Goal: Task Accomplishment & Management: Complete application form

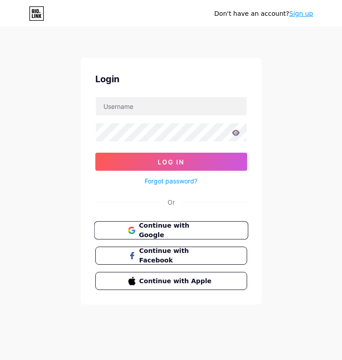
click at [169, 232] on span "Continue with Google" at bounding box center [176, 230] width 75 height 19
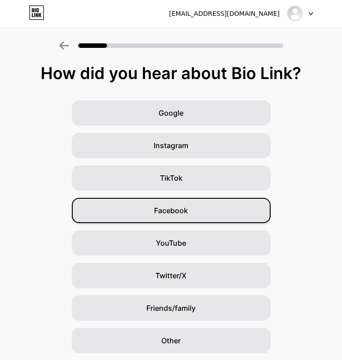
click at [136, 212] on div "Facebook" at bounding box center [171, 210] width 199 height 25
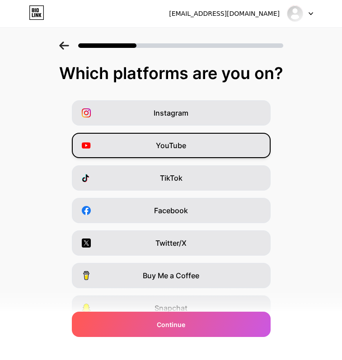
click at [159, 145] on span "YouTube" at bounding box center [171, 145] width 30 height 11
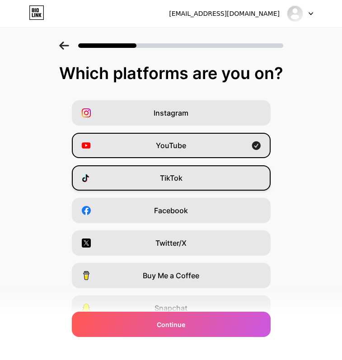
click at [162, 174] on span "TikTok" at bounding box center [171, 178] width 23 height 11
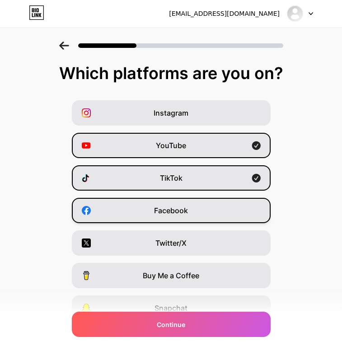
click at [178, 208] on span "Facebook" at bounding box center [171, 210] width 34 height 11
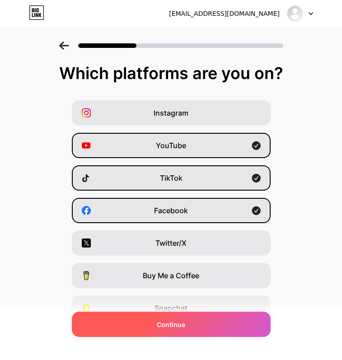
click at [154, 323] on div "Continue" at bounding box center [171, 324] width 199 height 25
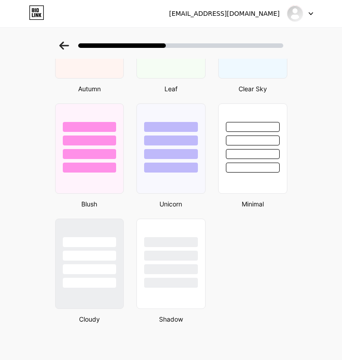
scroll to position [691, 0]
click at [103, 232] on div at bounding box center [89, 253] width 70 height 71
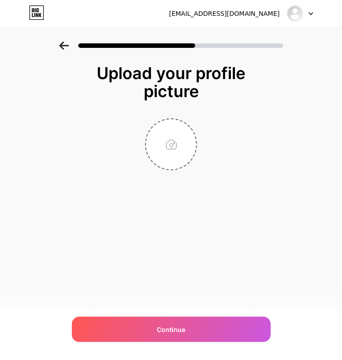
scroll to position [0, 0]
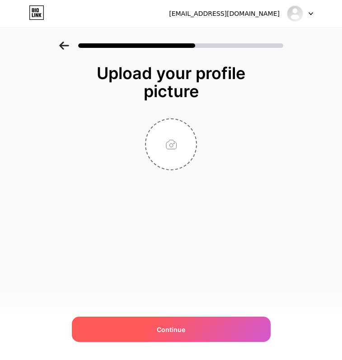
click at [133, 327] on div "Continue" at bounding box center [171, 329] width 199 height 25
click at [170, 319] on div "Continue" at bounding box center [171, 329] width 199 height 25
click at [180, 320] on div "Continue" at bounding box center [171, 329] width 199 height 25
click at [176, 331] on span "Continue" at bounding box center [171, 329] width 28 height 9
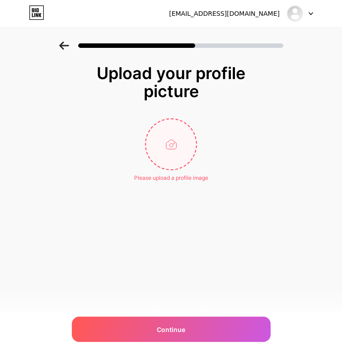
click at [179, 141] on input "file" at bounding box center [171, 144] width 50 height 50
type input "C:\fakepath\ภาพถ่ายหน้าจอ2568-10-12เวลา 22.07.41.png"
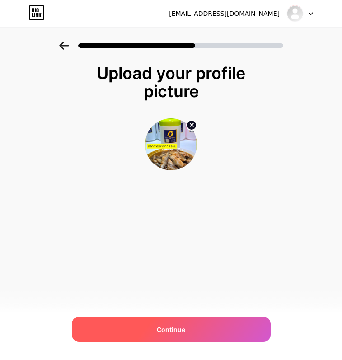
click at [215, 323] on div "Continue" at bounding box center [171, 329] width 199 height 25
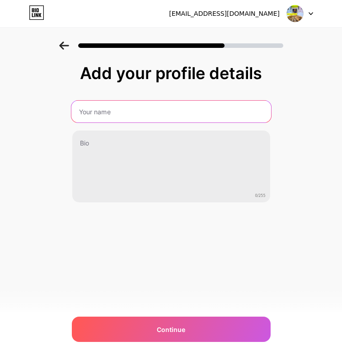
click at [184, 108] on input "text" at bounding box center [171, 112] width 200 height 22
type input "Plara The O Shop"
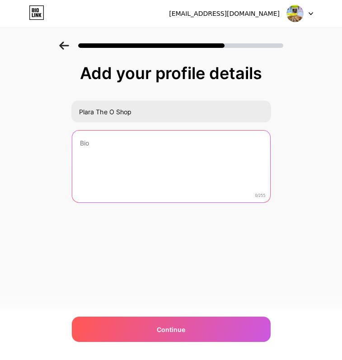
click at [165, 143] on textarea at bounding box center [171, 167] width 198 height 73
type textarea "="
type textarea "ข"
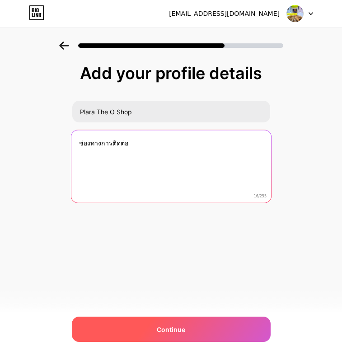
type textarea "ช่องทางการติดต่อ"
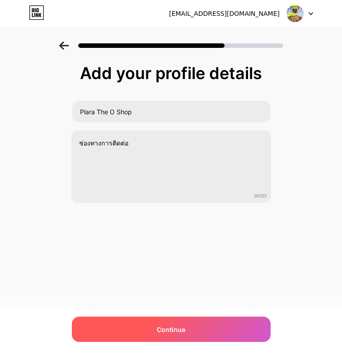
click at [157, 330] on span "Continue" at bounding box center [171, 329] width 28 height 9
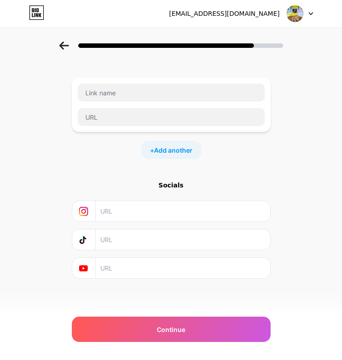
scroll to position [35, 0]
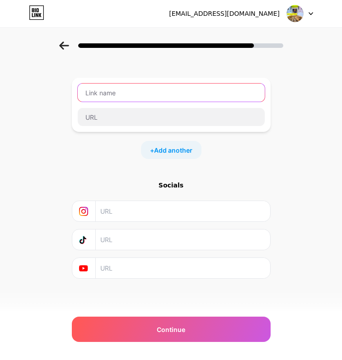
click at [149, 92] on input "text" at bounding box center [171, 93] width 187 height 18
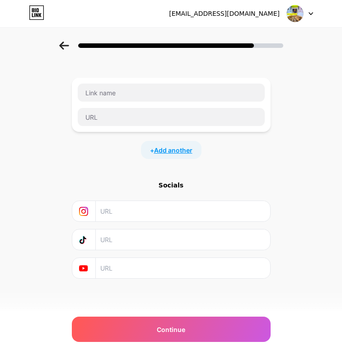
click at [169, 150] on span "Add another" at bounding box center [173, 149] width 38 height 9
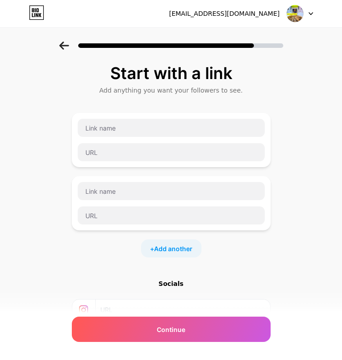
scroll to position [0, 0]
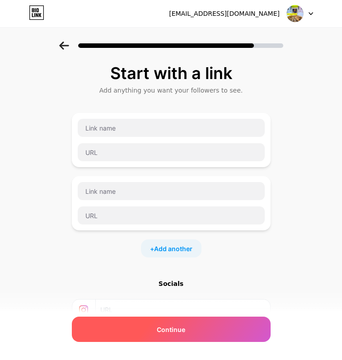
click at [156, 325] on div "Continue" at bounding box center [171, 329] width 199 height 25
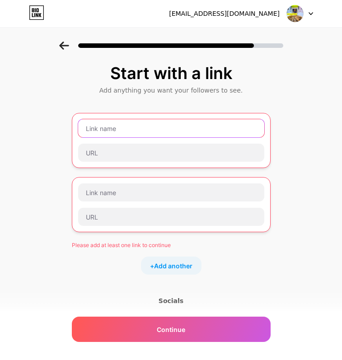
click at [153, 131] on input "text" at bounding box center [171, 128] width 186 height 18
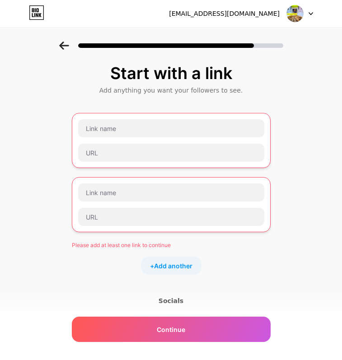
click at [130, 243] on div "Please add at least one link to continue" at bounding box center [171, 245] width 199 height 8
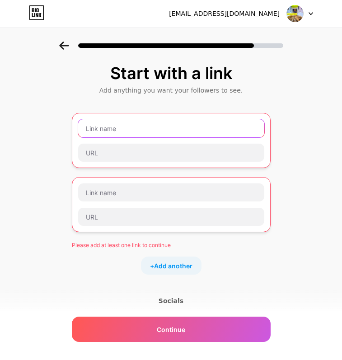
click at [144, 129] on input "text" at bounding box center [171, 128] width 186 height 18
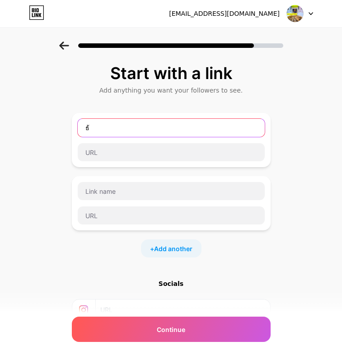
type input "ธ"
type input "T"
type input "P"
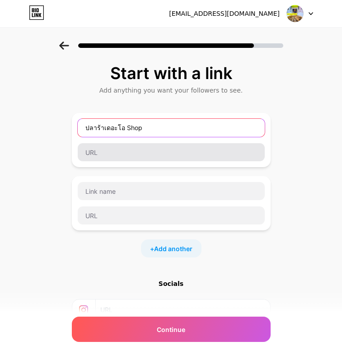
type input "ปลาร้าเดอะโอ Shop"
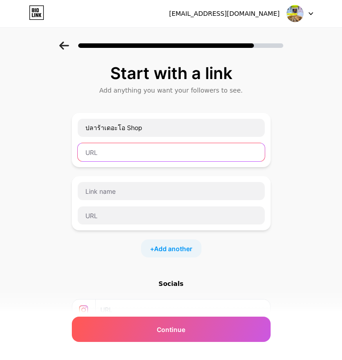
click at [127, 151] on input "text" at bounding box center [171, 152] width 187 height 18
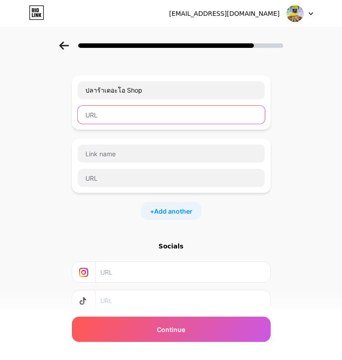
scroll to position [2, 0]
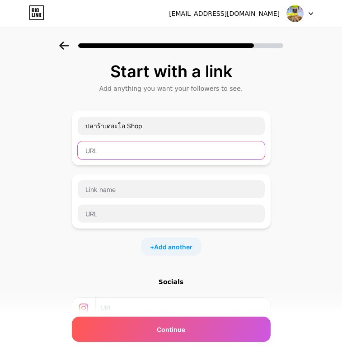
paste input "https://www.facebook.com/share/1Gc9xTEX6b/"
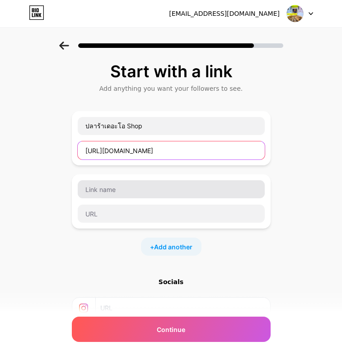
type input "https://www.facebook.com/share/1Gc9xTEX6b/"
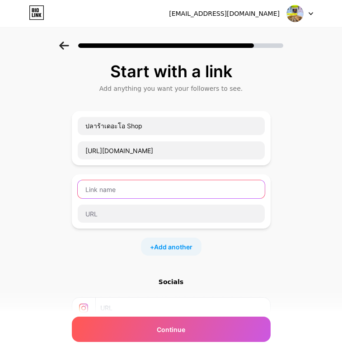
click at [180, 191] on input "text" at bounding box center [171, 189] width 187 height 18
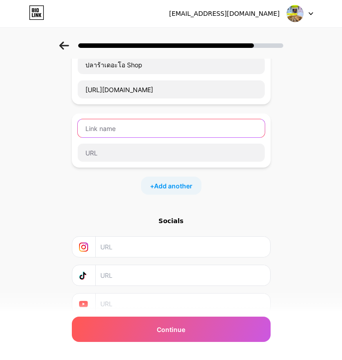
scroll to position [74, 0]
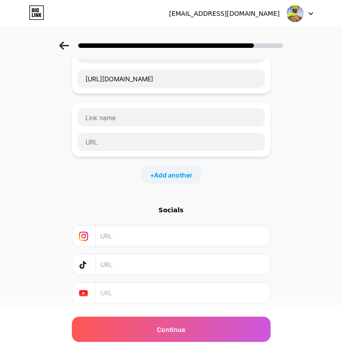
click at [197, 288] on input "text" at bounding box center [182, 293] width 164 height 20
paste input "https://www.youtube.com/@the_o_shop"
type input "https://www.youtube.com/@the_o_shop"
click at [197, 268] on input "text" at bounding box center [182, 264] width 164 height 20
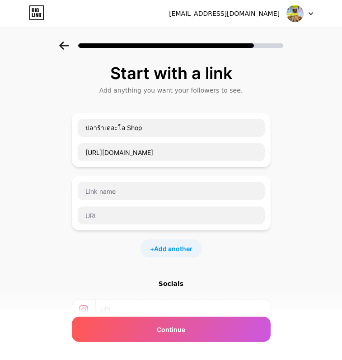
scroll to position [0, 0]
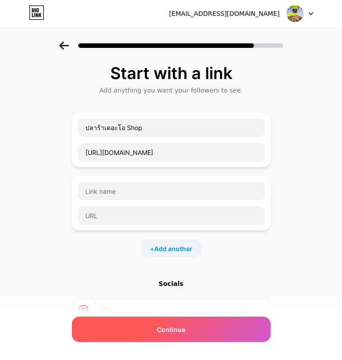
click at [201, 331] on div "Continue" at bounding box center [171, 329] width 199 height 25
click at [199, 333] on div "Continue" at bounding box center [171, 329] width 199 height 25
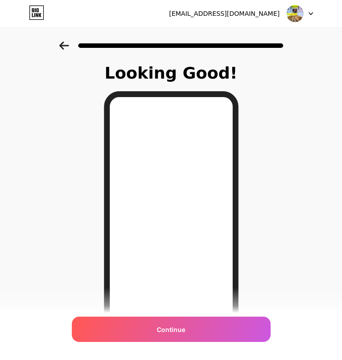
click at [65, 46] on icon at bounding box center [63, 46] width 9 height 8
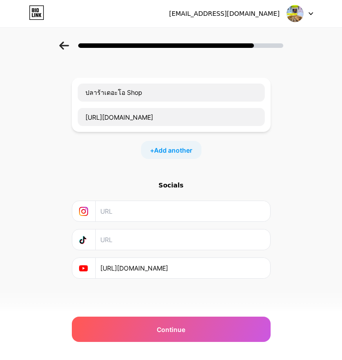
scroll to position [35, 0]
click at [124, 218] on input "text" at bounding box center [182, 211] width 164 height 20
click at [143, 240] on input "text" at bounding box center [182, 239] width 164 height 20
paste input "tiktok.com/@the_o_shop"
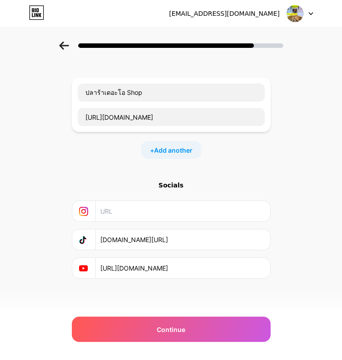
type input "tiktok.com/@the_o_shop"
click at [301, 225] on div "Start with a link Add anything you want your followers to see. ปลาร้าเดอะโอ Sho…" at bounding box center [171, 165] width 342 height 318
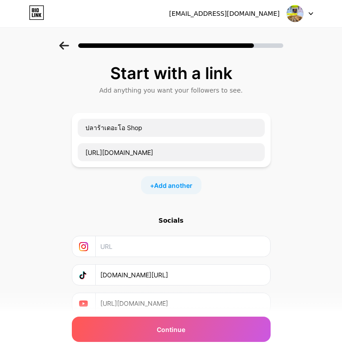
scroll to position [0, 0]
click at [168, 179] on div "+ Add another" at bounding box center [171, 185] width 61 height 18
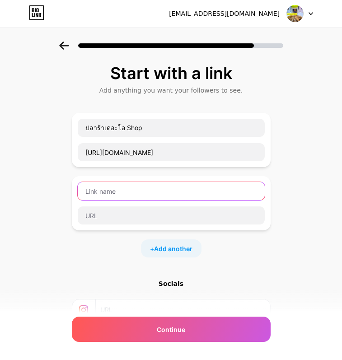
click at [207, 187] on input "text" at bounding box center [171, 191] width 187 height 18
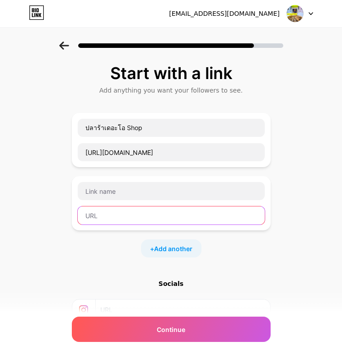
click at [109, 215] on input "text" at bounding box center [171, 215] width 187 height 18
paste input "https://lin.ee/5lYnBg1"
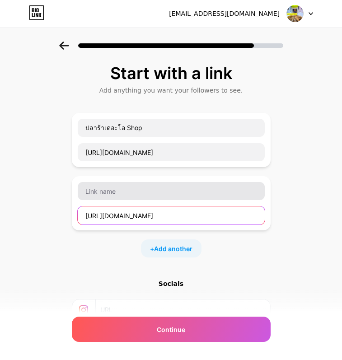
type input "https://lin.ee/5lYnBg1"
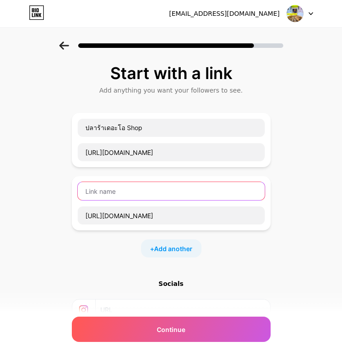
click at [117, 186] on input "text" at bounding box center [171, 191] width 187 height 18
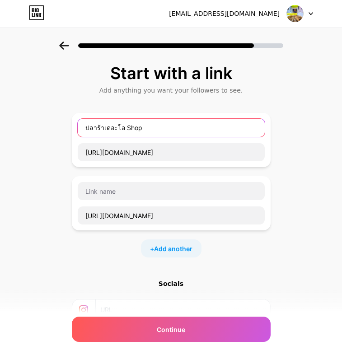
drag, startPoint x: 146, startPoint y: 130, endPoint x: 70, endPoint y: 129, distance: 75.4
click at [70, 129] on div "Start with a link Add anything you want your followers to see. ปลาร้าเดอะโอ Sho…" at bounding box center [171, 232] width 342 height 381
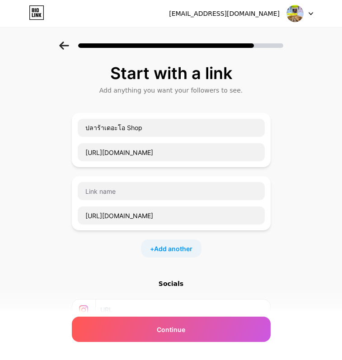
click at [54, 129] on div "Start with a link Add anything you want your followers to see. ปลาร้าเดอะโอ Sho…" at bounding box center [171, 232] width 342 height 381
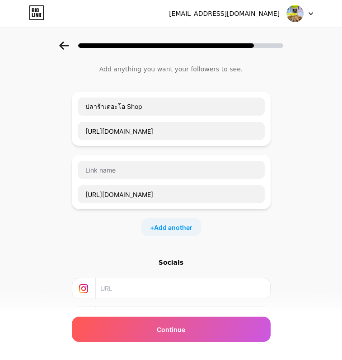
scroll to position [19, 0]
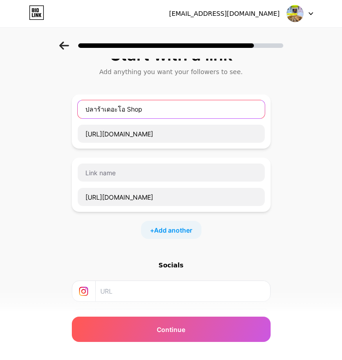
drag, startPoint x: 146, startPoint y: 111, endPoint x: 70, endPoint y: 106, distance: 76.0
click at [70, 106] on div "Start with a link Add anything you want your followers to see. ปลาร้าเดอะโอ Sho…" at bounding box center [171, 213] width 342 height 381
type input "โ"
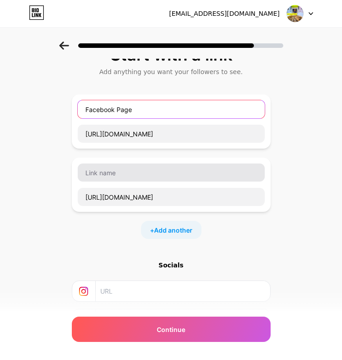
type input "Facebook Page"
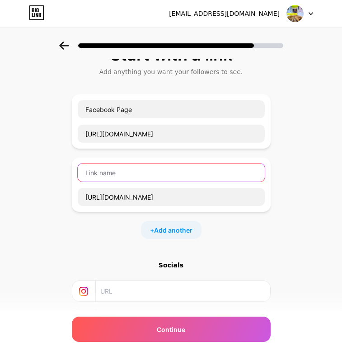
click at [100, 172] on input "text" at bounding box center [171, 173] width 187 height 18
type input "Line"
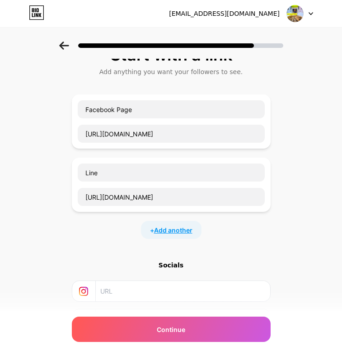
click at [167, 229] on span "Add another" at bounding box center [173, 229] width 38 height 9
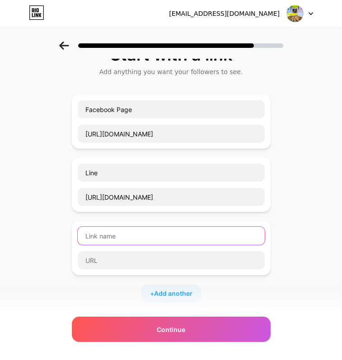
click at [185, 229] on input "text" at bounding box center [171, 236] width 187 height 18
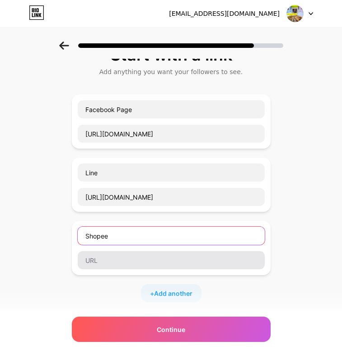
type input "Shopee"
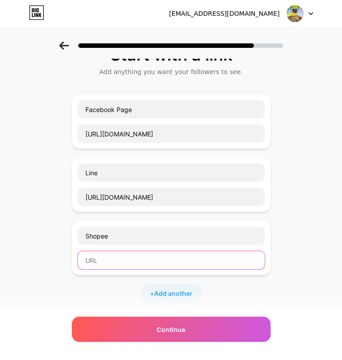
click at [211, 258] on input "text" at bounding box center [171, 260] width 187 height 18
paste input "shopee.co.th/the_o_shop"
type input "shopee.co.th/the_o_shop"
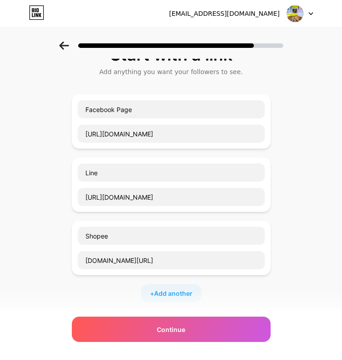
click at [182, 285] on div "+ Add another" at bounding box center [171, 293] width 61 height 18
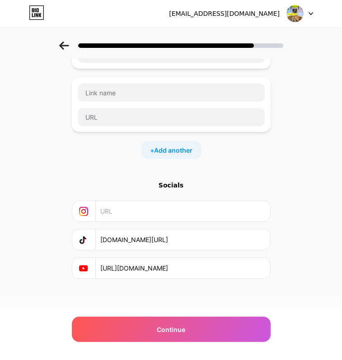
scroll to position [225, 0]
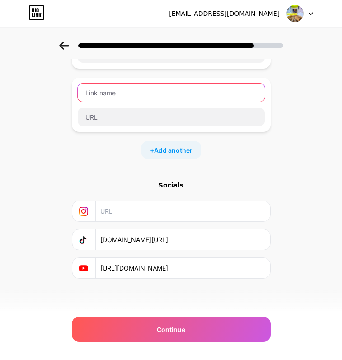
click at [241, 93] on input "text" at bounding box center [171, 93] width 187 height 18
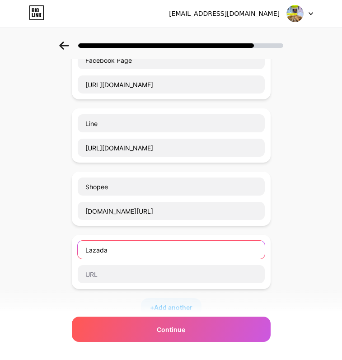
scroll to position [40, 0]
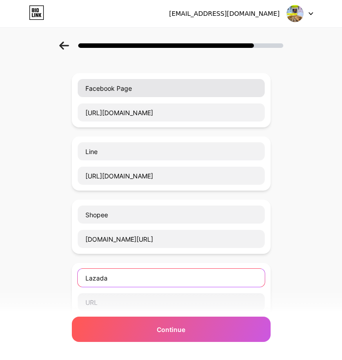
type input "Lazada"
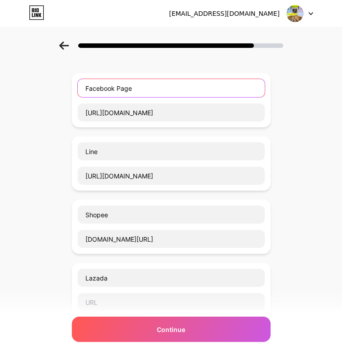
click at [151, 87] on input "Facebook Page" at bounding box center [171, 88] width 187 height 18
click at [85, 88] on input "Facebook Page" at bounding box center [171, 88] width 187 height 18
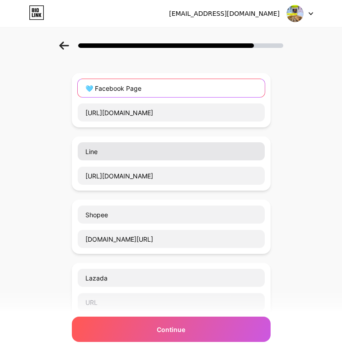
type input "🩵 Facebook Page"
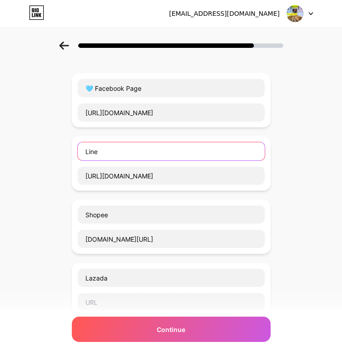
click at [85, 154] on input "Line" at bounding box center [171, 151] width 187 height 18
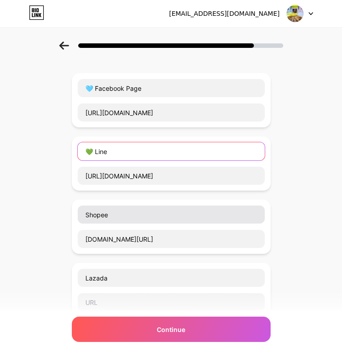
type input "💚 Line"
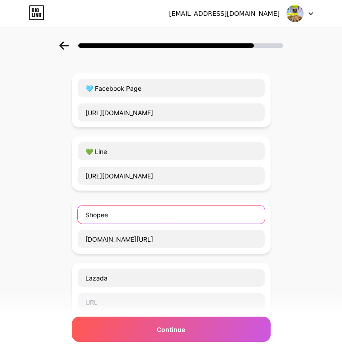
click at [85, 215] on input "Shopee" at bounding box center [171, 215] width 187 height 18
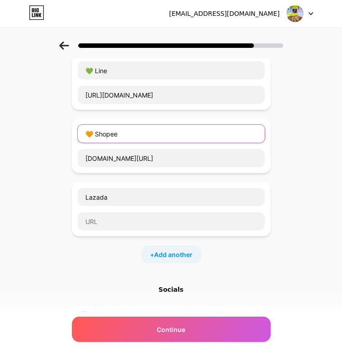
scroll to position [121, 0]
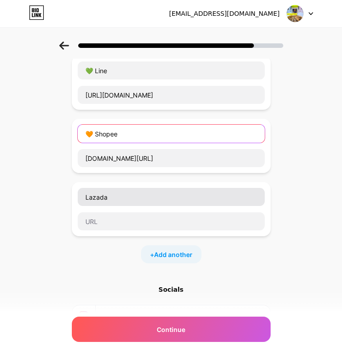
type input "🧡 Shopee"
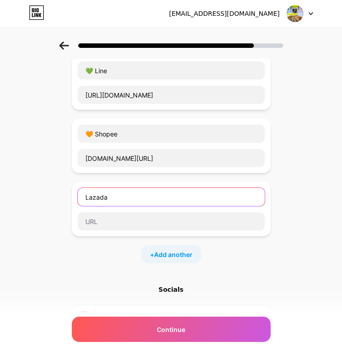
click at [86, 193] on input "Lazada" at bounding box center [171, 197] width 187 height 18
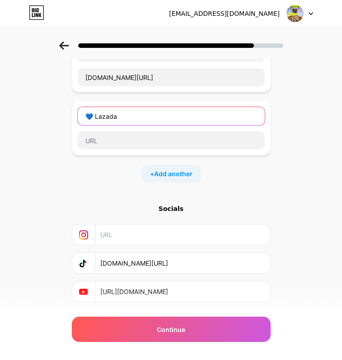
scroll to position [190, 0]
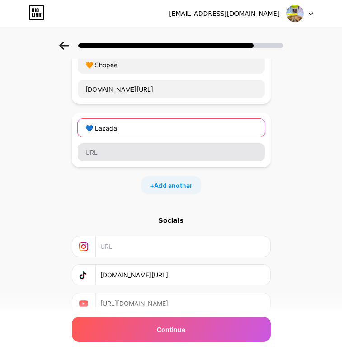
type input "💙 Lazada"
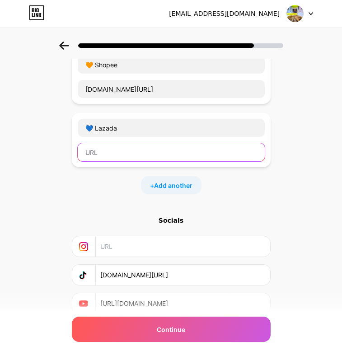
click at [206, 152] on input "text" at bounding box center [171, 152] width 187 height 18
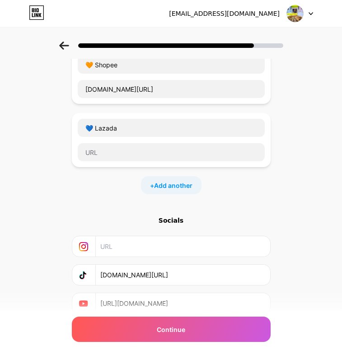
click at [295, 201] on div "Start with a link Add anything you want your followers to see. 🩵 Facebook Page …" at bounding box center [171, 105] width 342 height 507
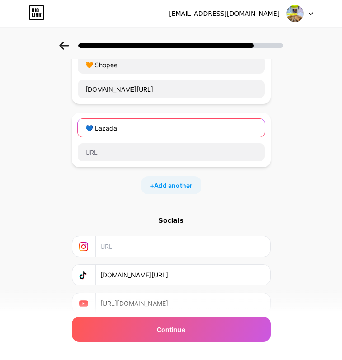
drag, startPoint x: 175, startPoint y: 132, endPoint x: 50, endPoint y: 132, distance: 125.1
click at [50, 132] on div "Start with a link Add anything you want your followers to see. 🩵 Facebook Page …" at bounding box center [171, 105] width 342 height 507
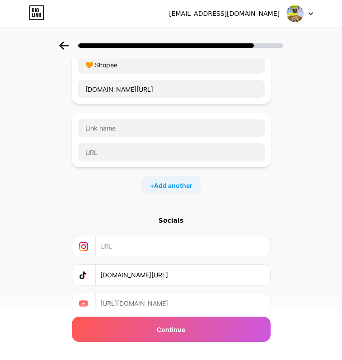
click at [108, 180] on div "+ Add another" at bounding box center [171, 185] width 199 height 18
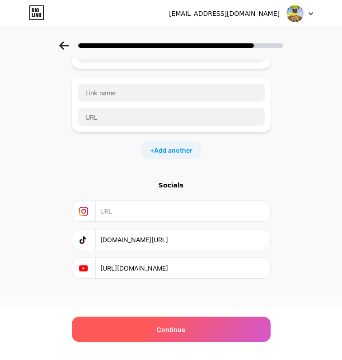
scroll to position [225, 0]
click at [132, 326] on div "Continue" at bounding box center [171, 329] width 199 height 25
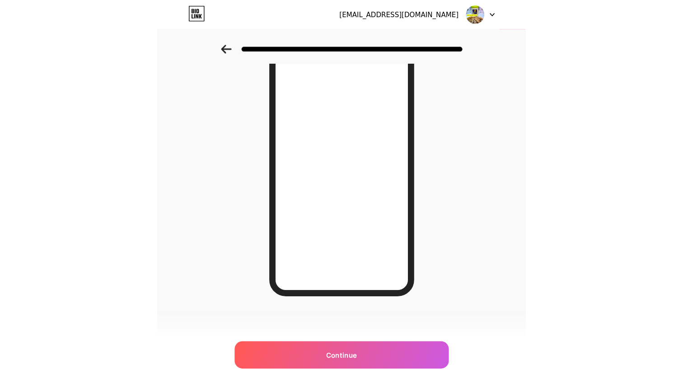
scroll to position [0, 0]
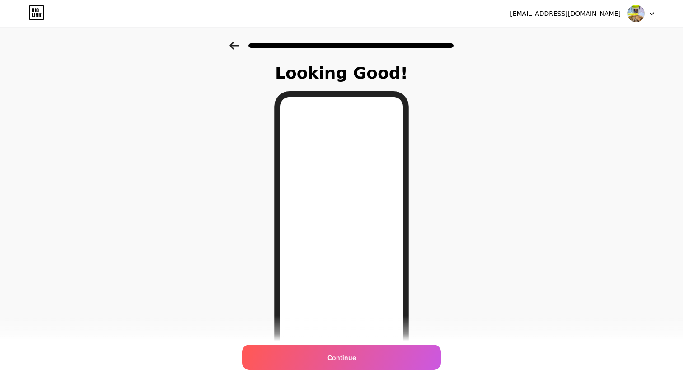
click at [250, 153] on div "Looking Good! Continue" at bounding box center [341, 230] width 683 height 376
click at [238, 44] on icon at bounding box center [234, 46] width 10 height 8
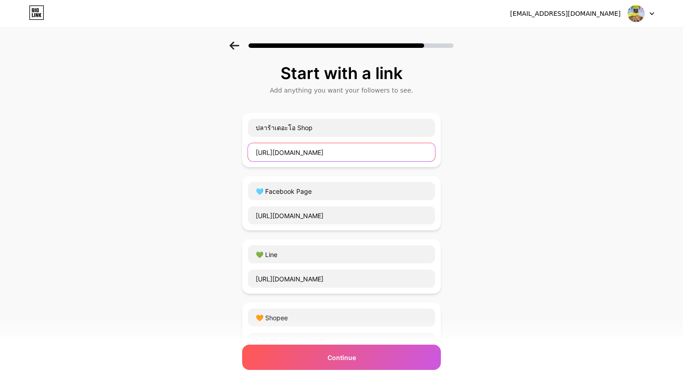
drag, startPoint x: 422, startPoint y: 153, endPoint x: 149, endPoint y: 135, distance: 274.4
click at [149, 135] on div "Start with a link Add anything you want your followers to see. ปลาร้าเดอะโอ Sho…" at bounding box center [341, 295] width 683 height 507
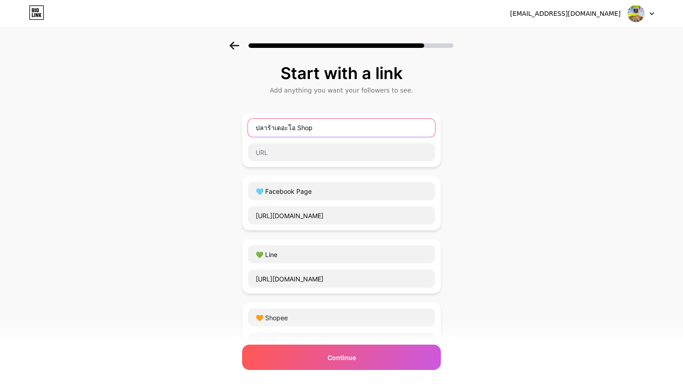
click at [311, 131] on input "ปลาร้าเดอะโอ Shop" at bounding box center [341, 128] width 187 height 18
click at [233, 173] on div "Start with a link Add anything you want your followers to see. 🩵 Facebook Page …" at bounding box center [341, 295] width 683 height 507
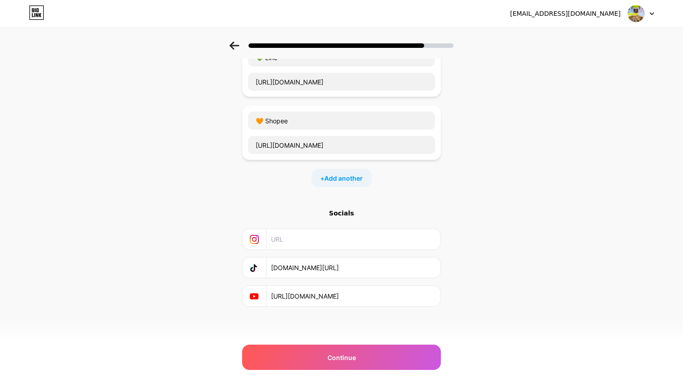
scroll to position [197, 0]
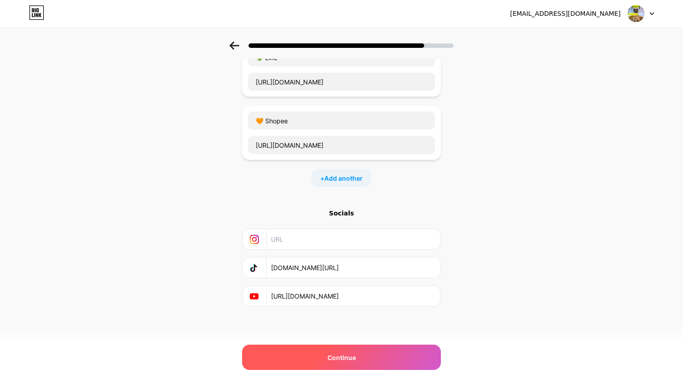
click at [290, 356] on div "Continue" at bounding box center [341, 357] width 199 height 25
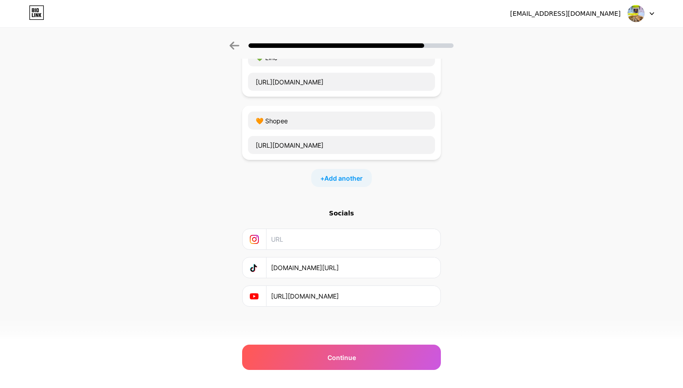
scroll to position [0, 0]
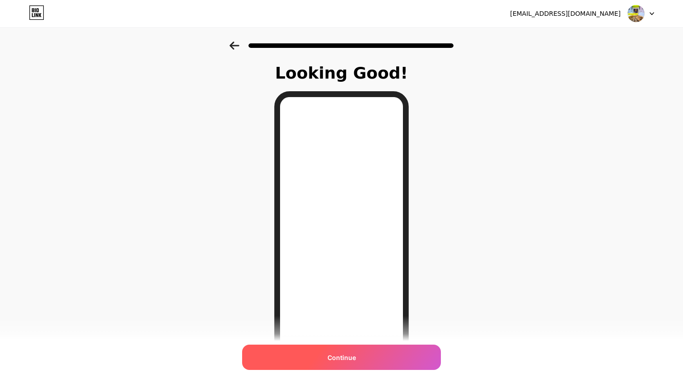
click at [309, 357] on div "Continue" at bounding box center [341, 357] width 199 height 25
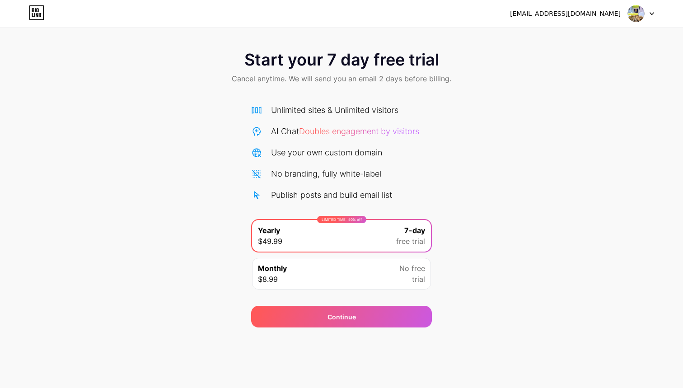
click at [323, 271] on div "Monthly $8.99 No free trial" at bounding box center [341, 274] width 179 height 32
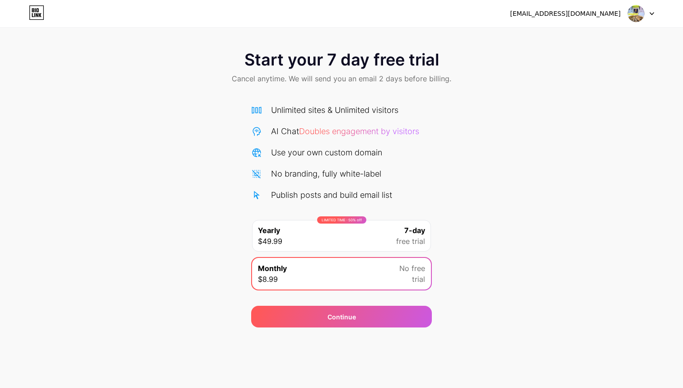
click at [342, 237] on span "free trial" at bounding box center [410, 241] width 29 height 11
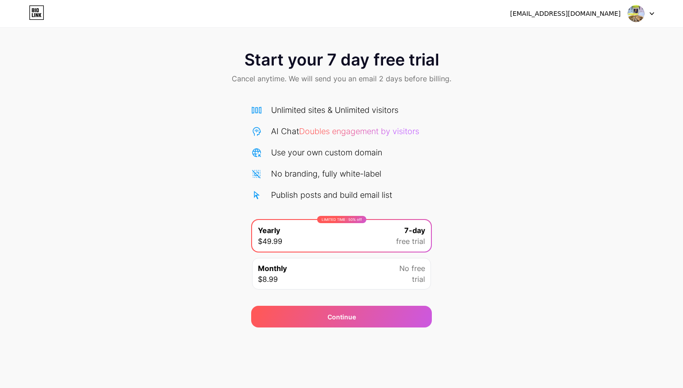
click at [342, 271] on div "Monthly $8.99 No free trial" at bounding box center [341, 274] width 179 height 32
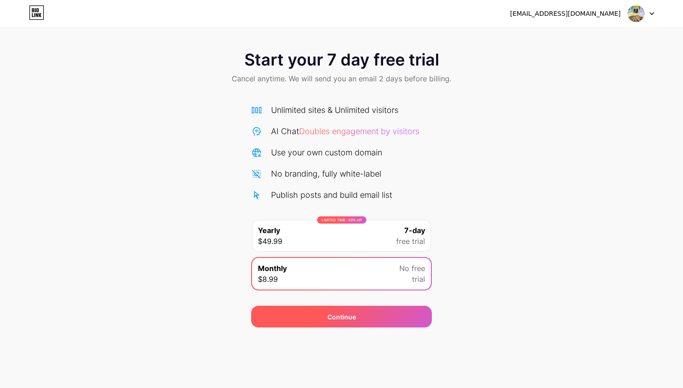
click at [342, 317] on div "Continue" at bounding box center [341, 317] width 181 height 22
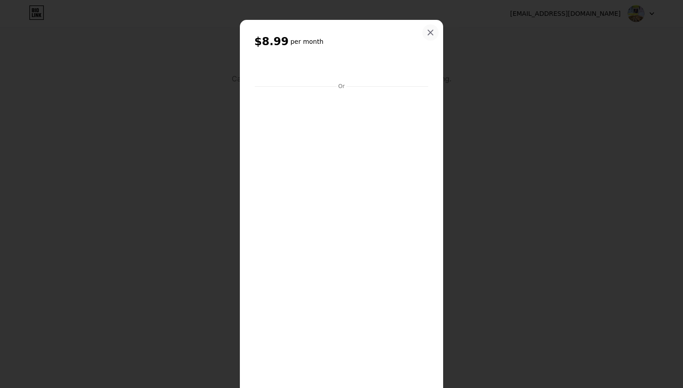
click at [342, 33] on icon at bounding box center [430, 32] width 7 height 7
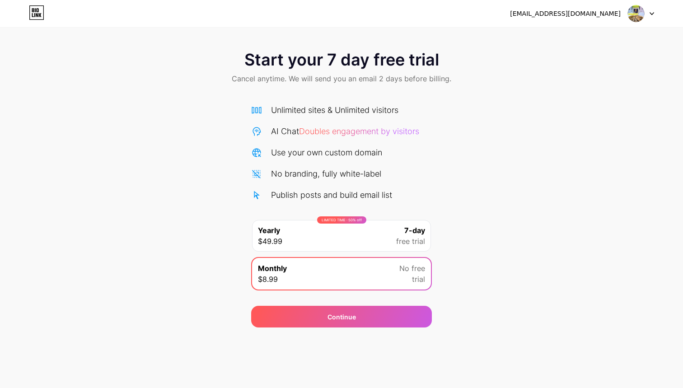
drag, startPoint x: 216, startPoint y: 39, endPoint x: 215, endPoint y: 11, distance: 28.0
click at [216, 38] on div "Start your 7 day free trial Cancel anytime. We will send you an email 2 days be…" at bounding box center [341, 163] width 683 height 327
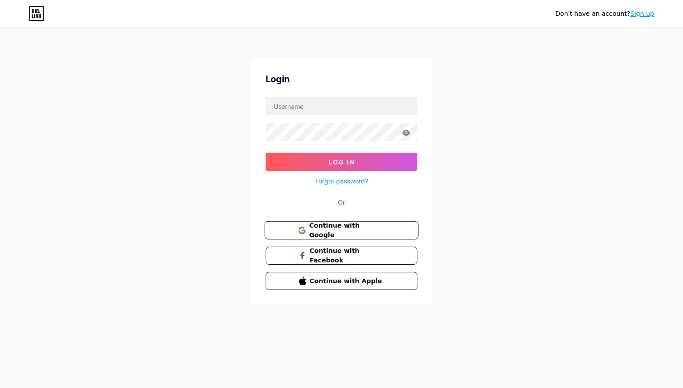
click at [374, 228] on span "Continue with Google" at bounding box center [346, 230] width 75 height 19
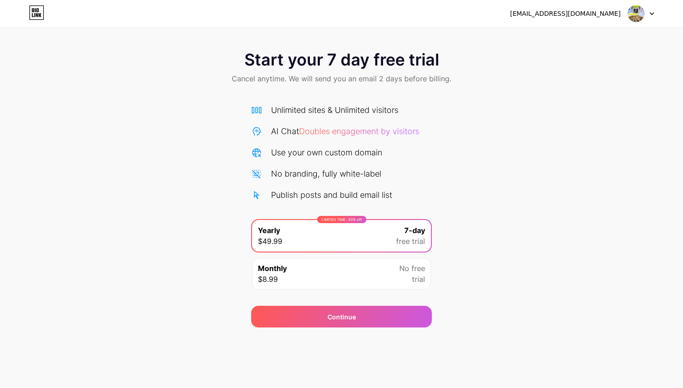
click at [176, 57] on div "Start your 7 day free trial Cancel anytime. We will send you an email 2 days be…" at bounding box center [341, 68] width 683 height 53
click at [636, 15] on img at bounding box center [635, 13] width 17 height 17
click at [485, 116] on div "Start your 7 day free trial Cancel anytime. We will send you an email 2 days be…" at bounding box center [341, 185] width 683 height 286
click at [645, 18] on div at bounding box center [641, 13] width 26 height 16
click at [617, 38] on li "Logout" at bounding box center [598, 37] width 112 height 24
